Goal: Entertainment & Leisure: Browse casually

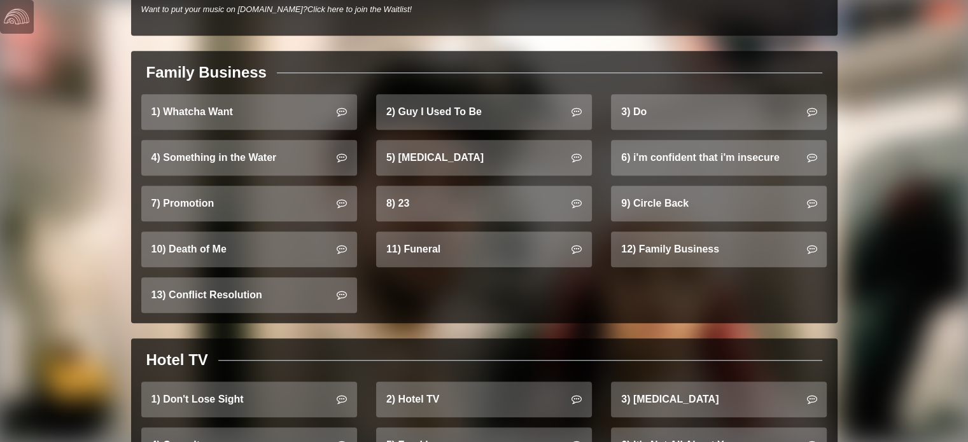
scroll to position [794, 0]
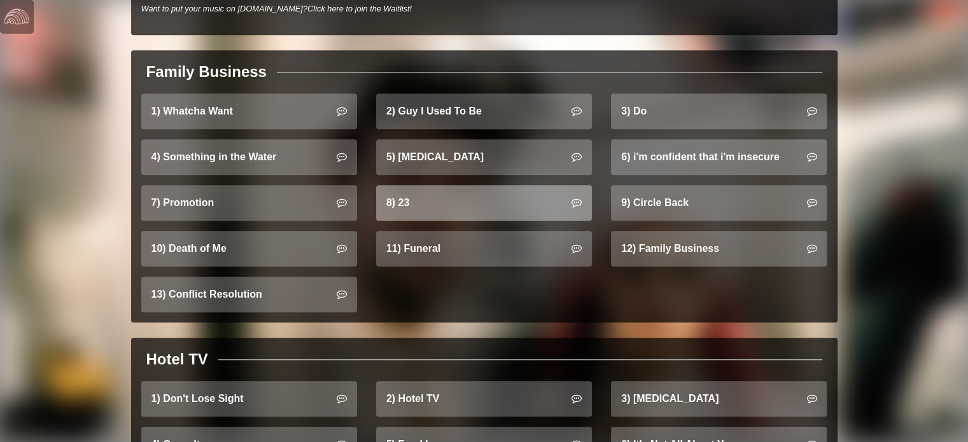
click at [486, 185] on link "8) 23" at bounding box center [484, 203] width 216 height 36
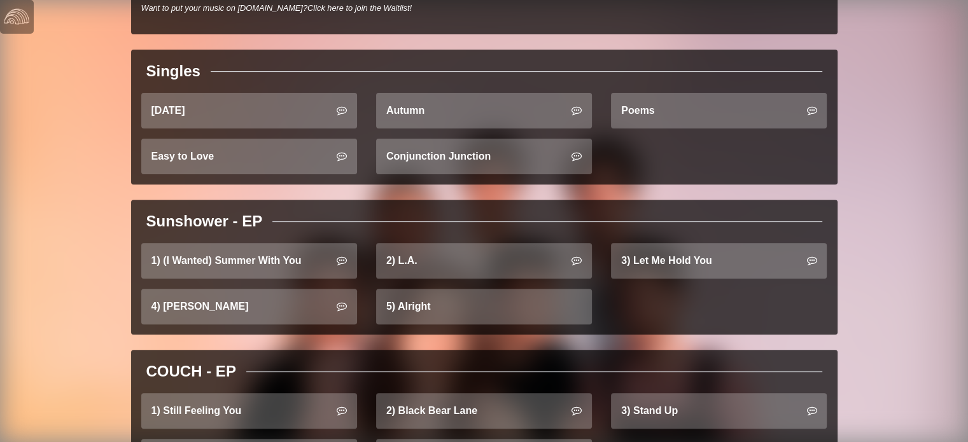
scroll to position [426, 0]
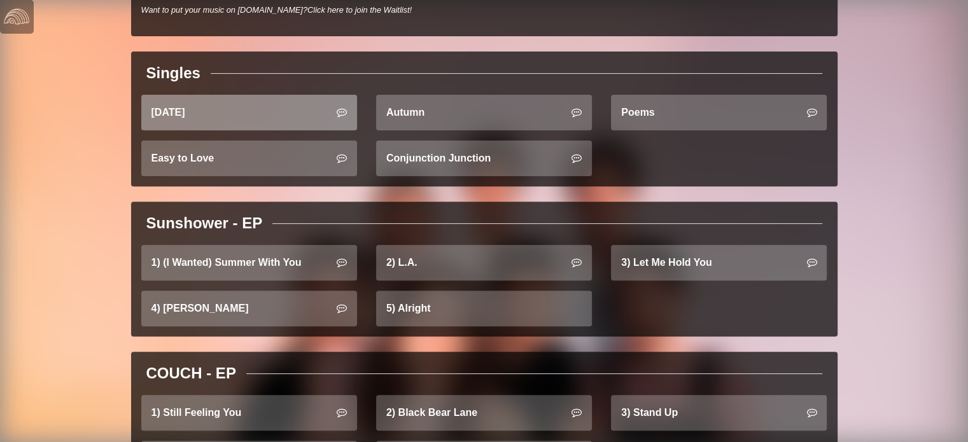
click at [285, 113] on link "[DATE]" at bounding box center [249, 113] width 216 height 36
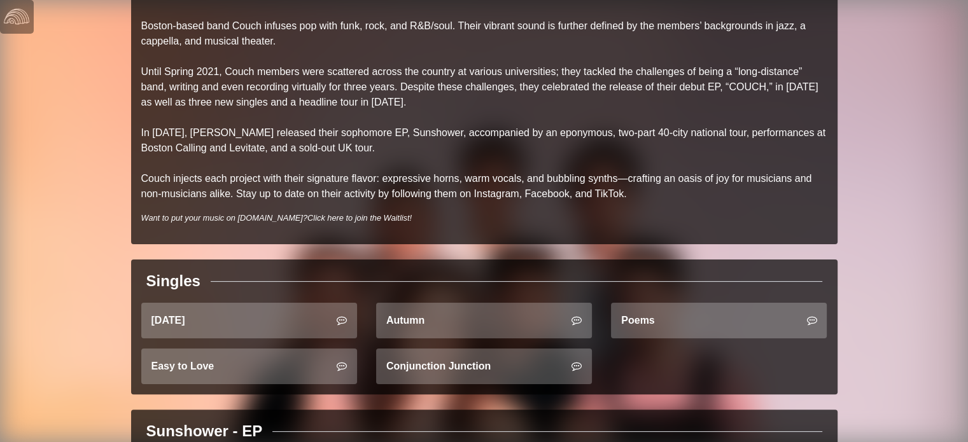
scroll to position [219, 0]
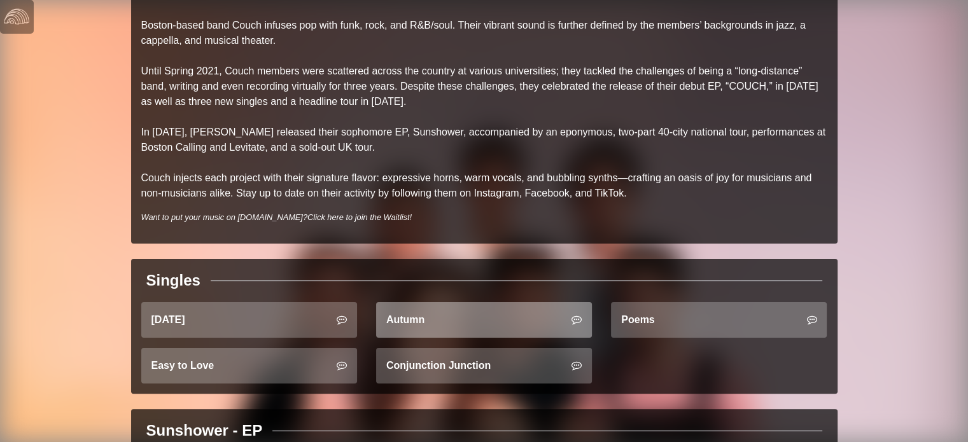
click at [460, 317] on link "Autumn" at bounding box center [484, 320] width 216 height 36
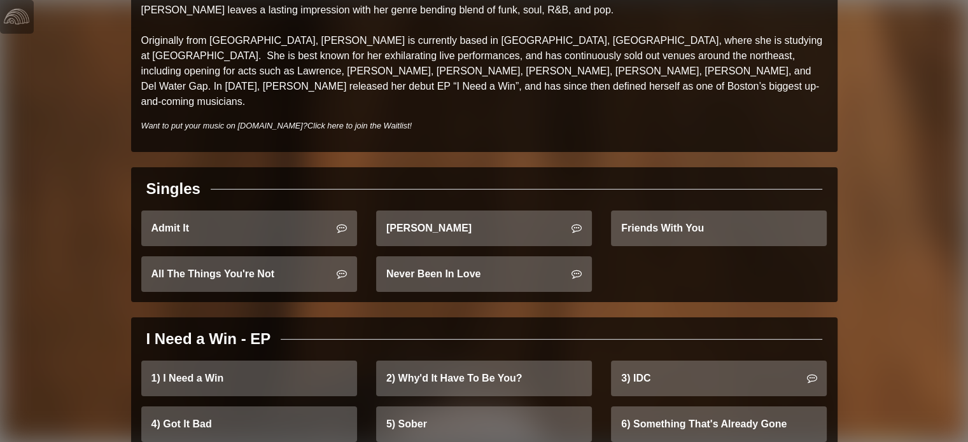
scroll to position [165, 0]
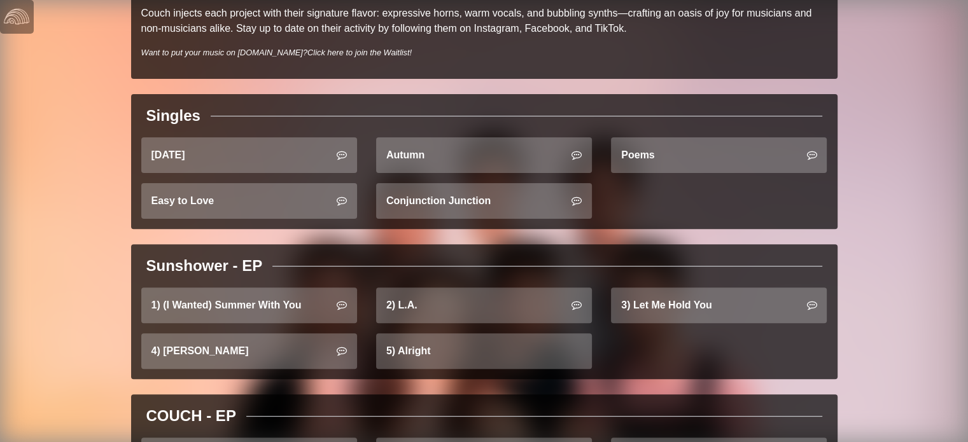
scroll to position [384, 0]
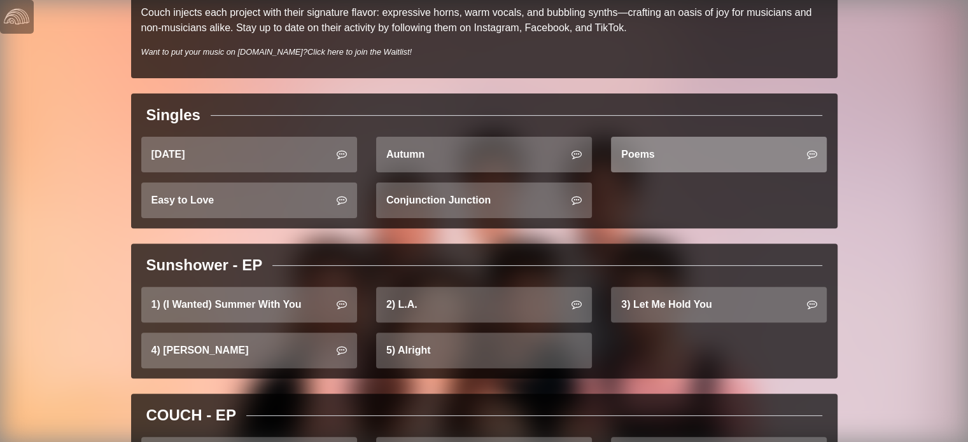
click at [672, 156] on link "Poems" at bounding box center [719, 155] width 216 height 36
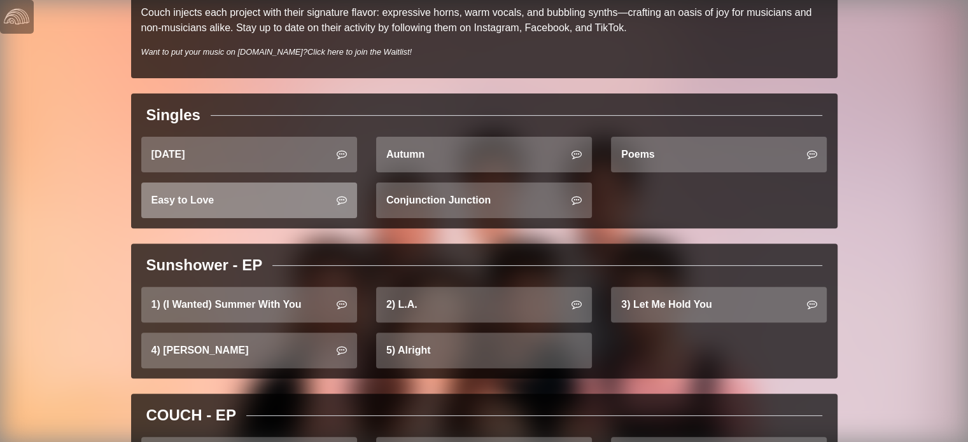
click at [253, 206] on link "Easy to Love" at bounding box center [249, 201] width 216 height 36
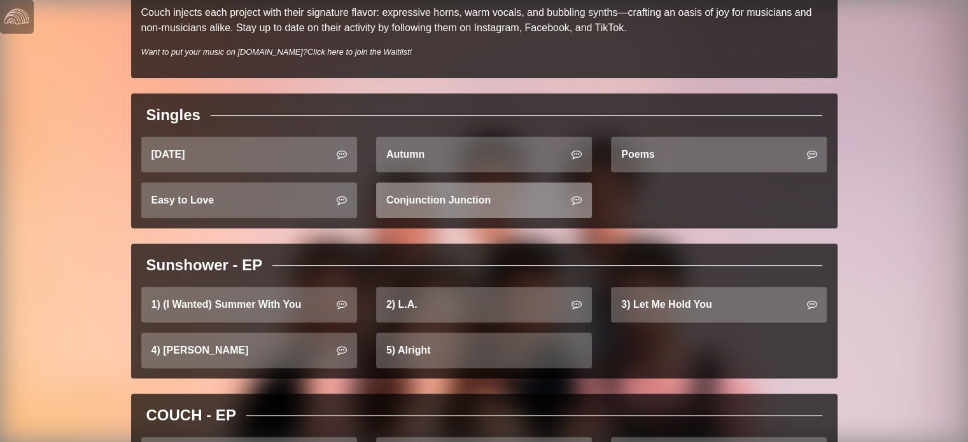
click at [402, 188] on link "Conjunction Junction" at bounding box center [484, 201] width 216 height 36
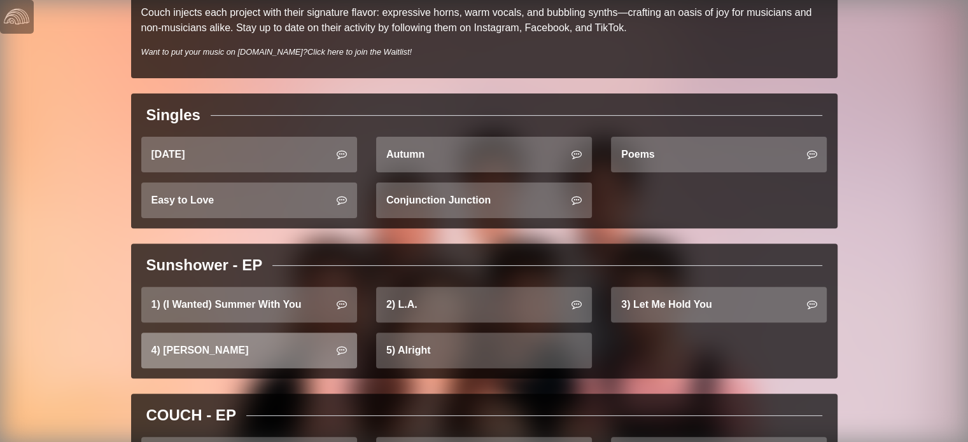
click at [280, 341] on link "4) [PERSON_NAME]" at bounding box center [249, 351] width 216 height 36
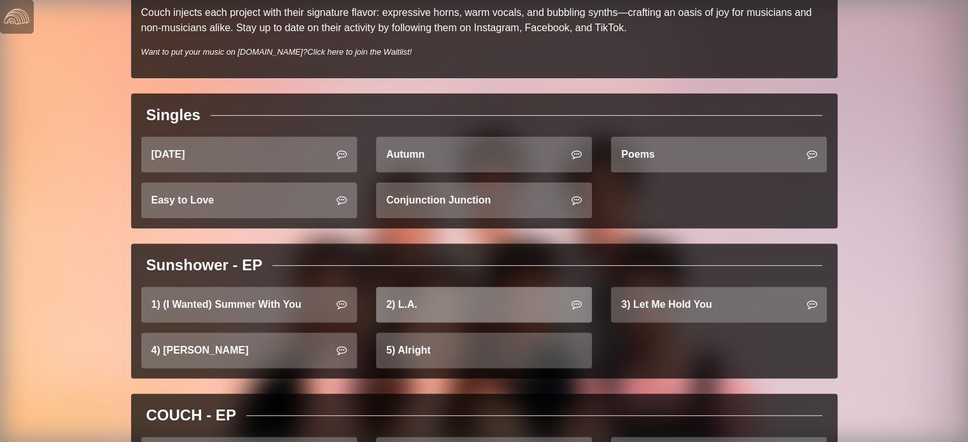
click at [409, 313] on link "2) L.A." at bounding box center [484, 305] width 216 height 36
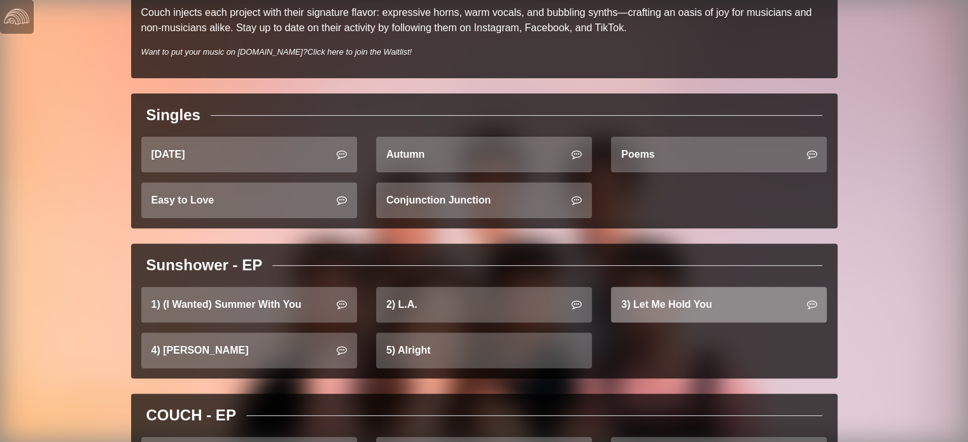
click at [669, 313] on link "3) Let Me Hold You" at bounding box center [719, 305] width 216 height 36
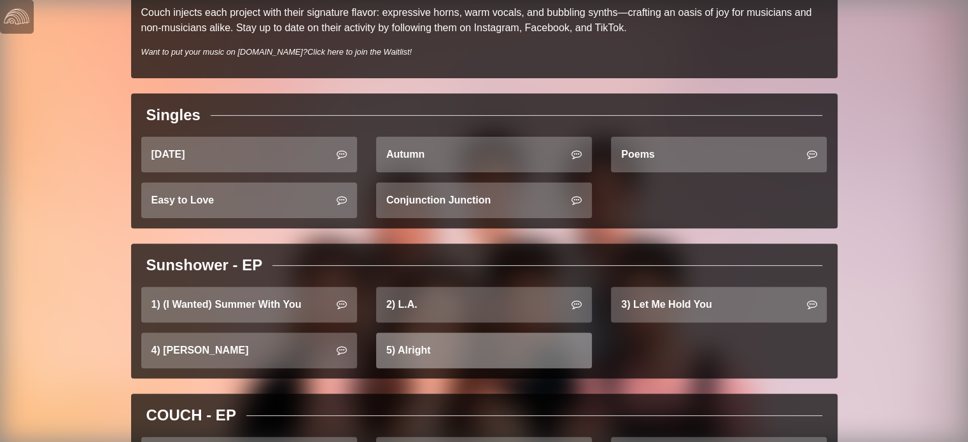
click at [528, 337] on link "5) Alright" at bounding box center [484, 351] width 216 height 36
